Goal: Task Accomplishment & Management: Use online tool/utility

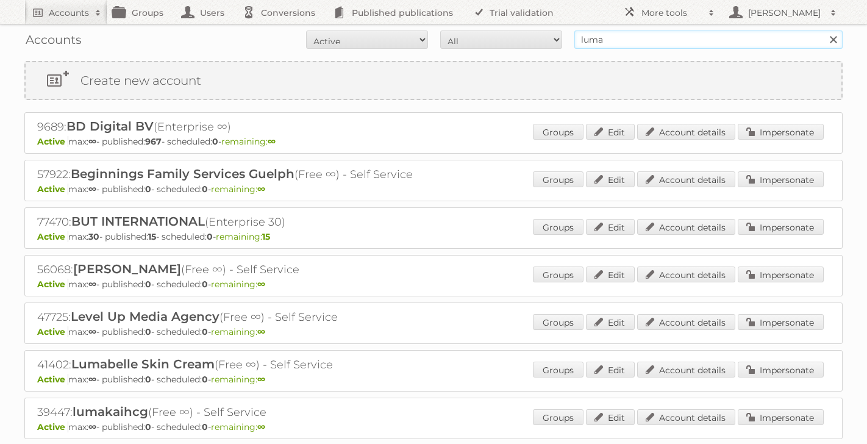
click at [652, 43] on input "luma" at bounding box center [708, 39] width 268 height 18
click at [836, 38] on link at bounding box center [833, 39] width 18 height 18
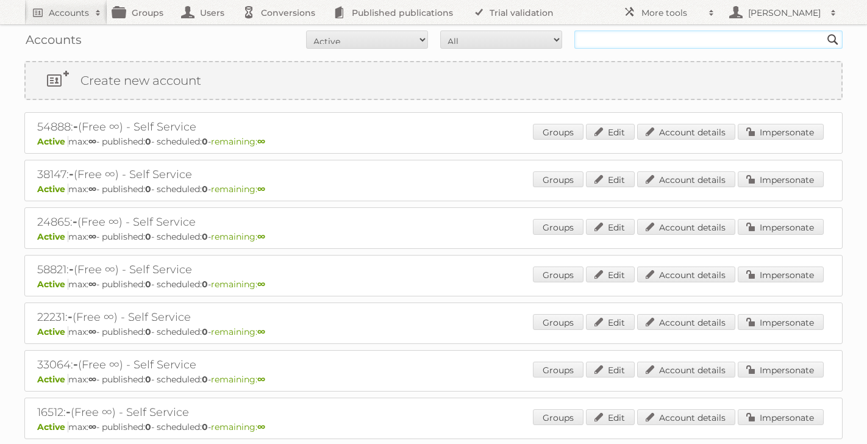
click at [591, 41] on input "text" at bounding box center [708, 39] width 268 height 18
type input "lands end"
click at [492, 38] on select "All Paid Trials Self service" at bounding box center [501, 39] width 122 height 18
select select "paid"
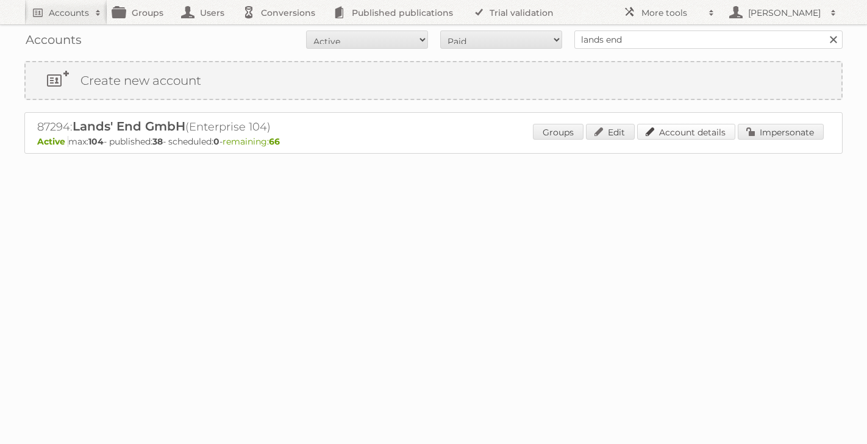
click at [687, 130] on link "Account details" at bounding box center [686, 132] width 98 height 16
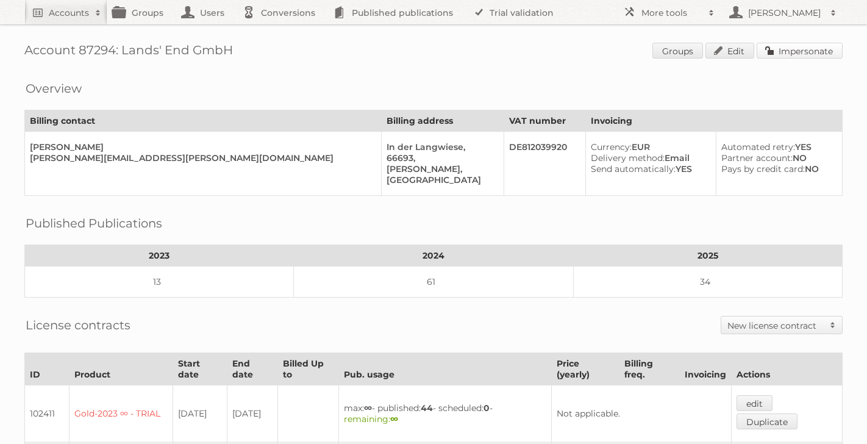
click at [791, 50] on link "Impersonate" at bounding box center [799, 51] width 86 height 16
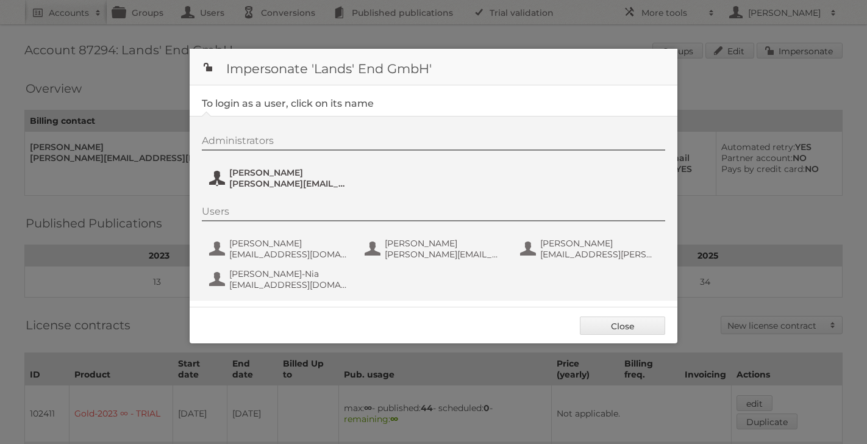
click at [284, 178] on span "oliver.gamble@landsend.de" at bounding box center [288, 183] width 118 height 11
